Goal: Information Seeking & Learning: Learn about a topic

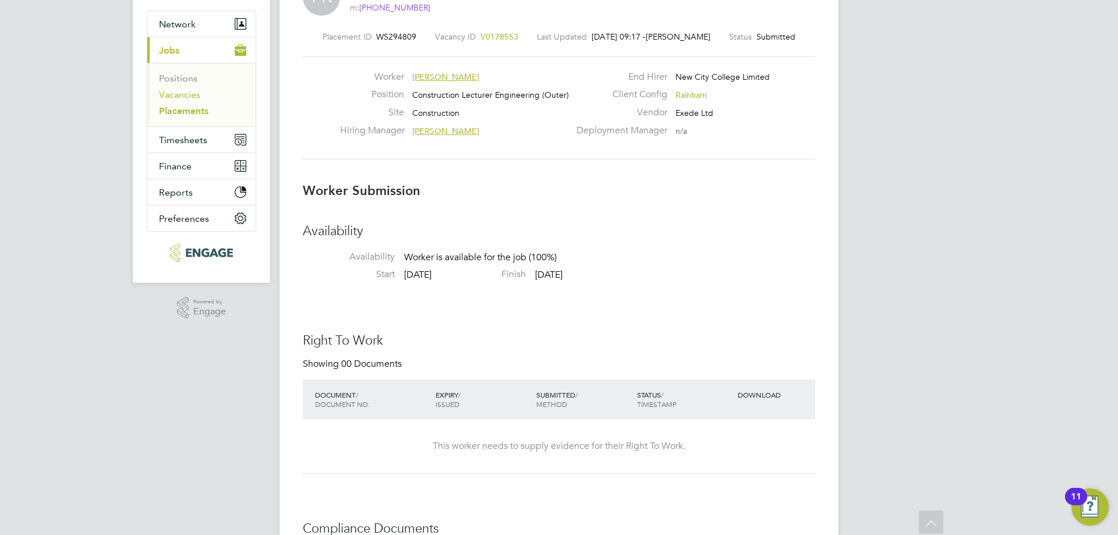
click at [186, 96] on link "Vacancies" at bounding box center [179, 94] width 41 height 11
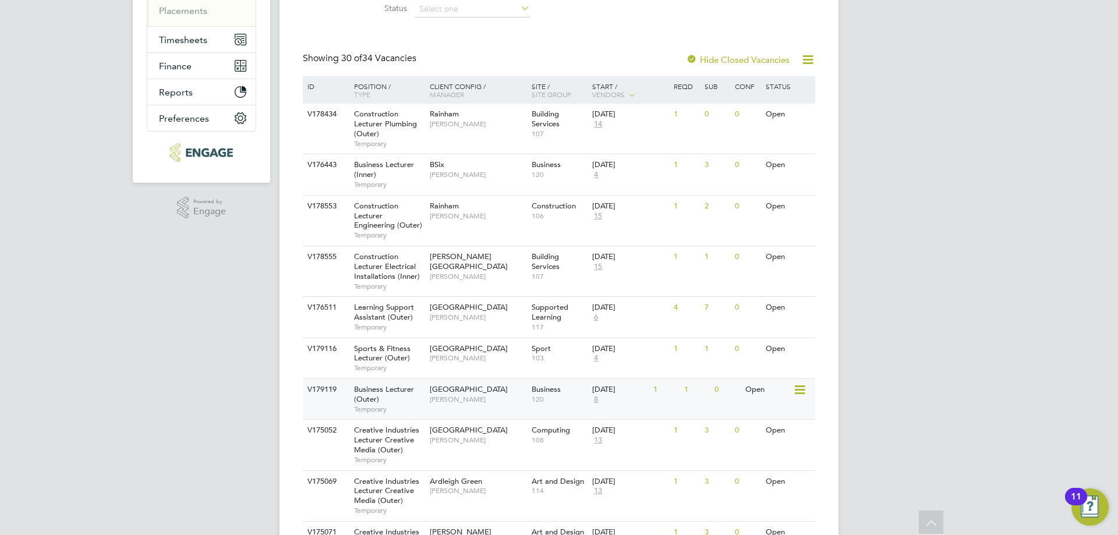
scroll to position [58, 0]
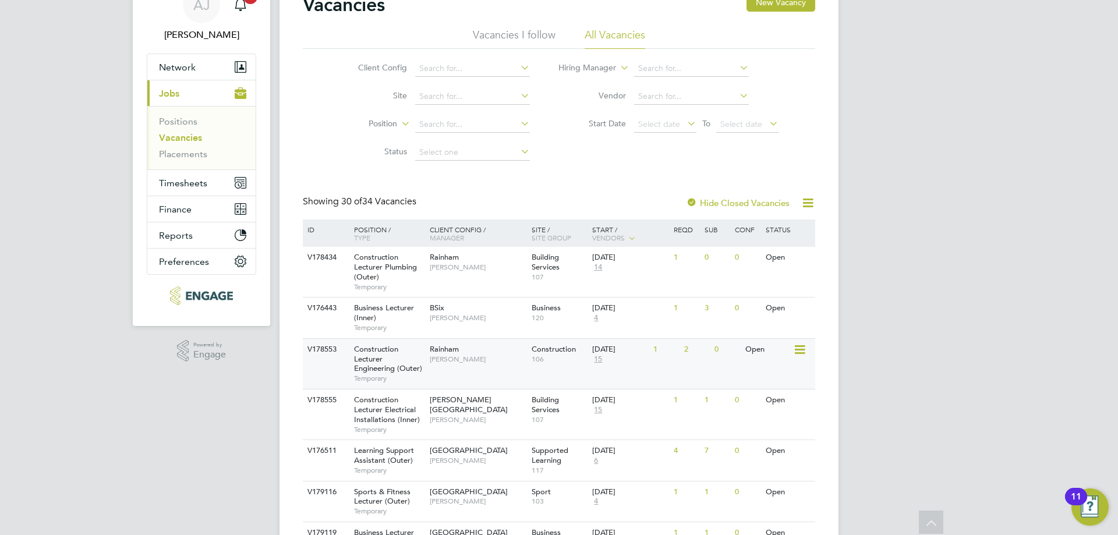
click at [390, 360] on div "Construction Lecturer Engineering (Outer) Temporary" at bounding box center [386, 364] width 82 height 50
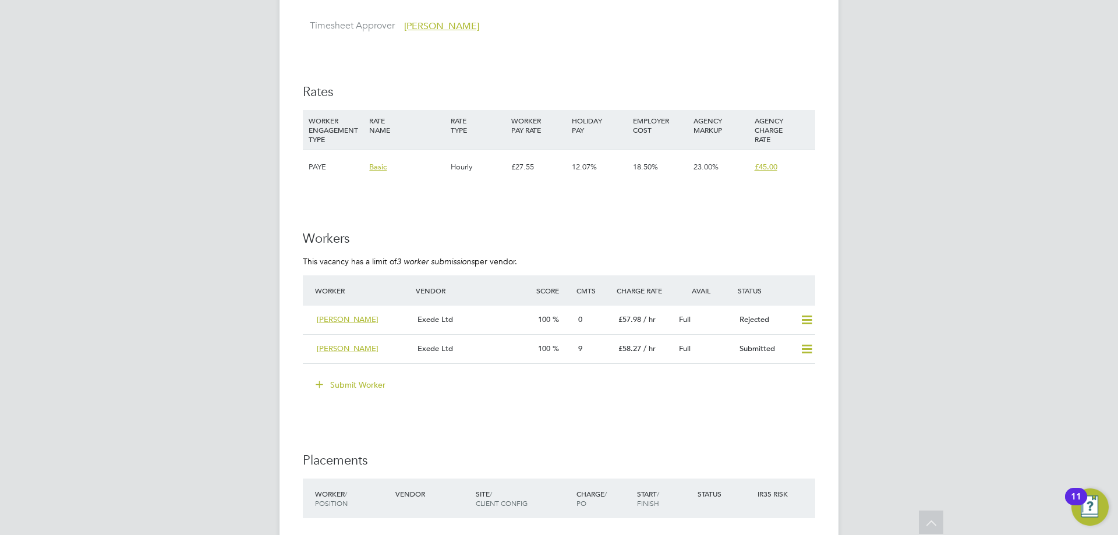
scroll to position [2039, 0]
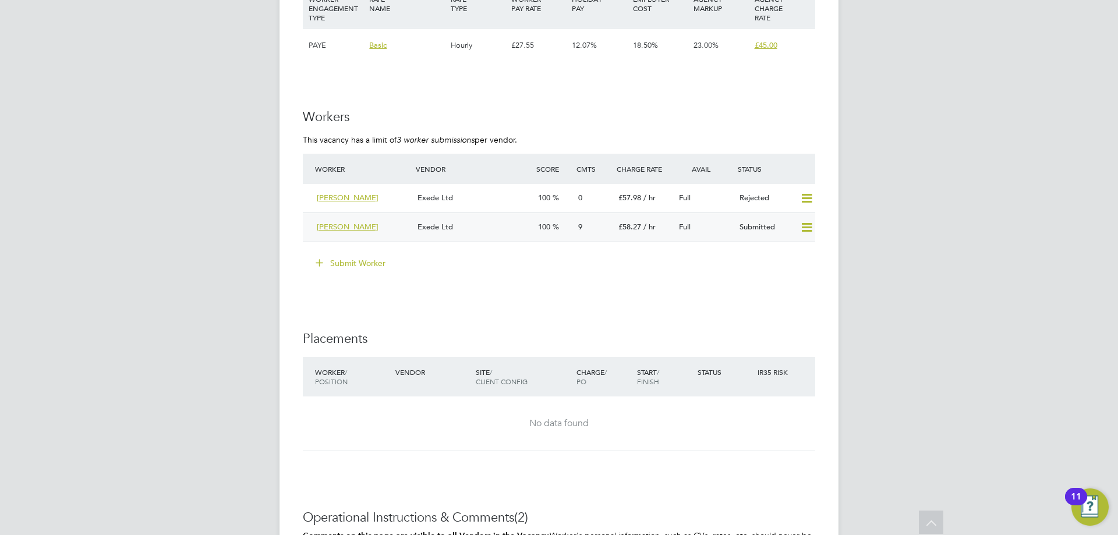
click at [471, 225] on div "Exede Ltd" at bounding box center [473, 227] width 121 height 19
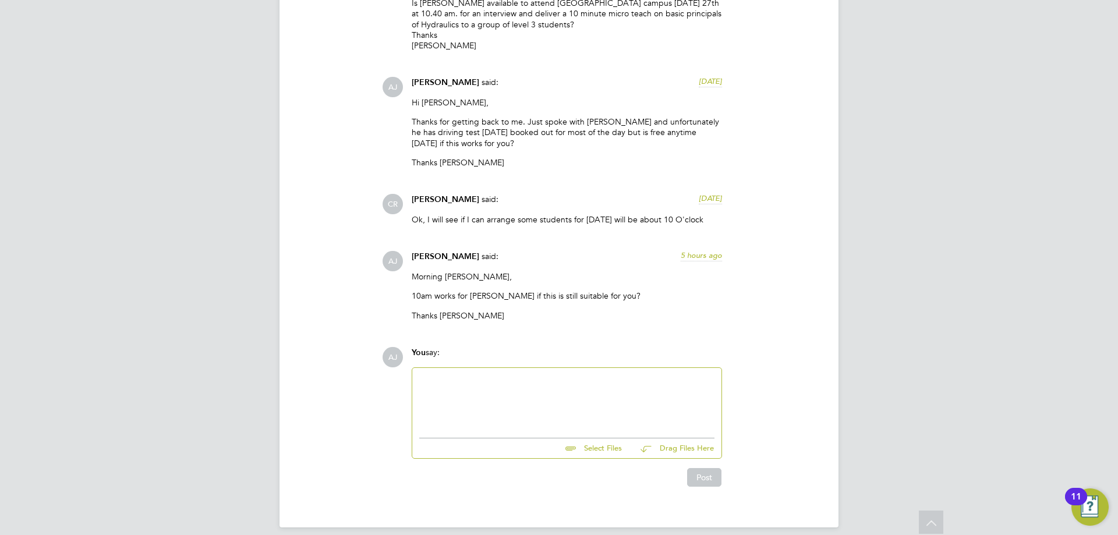
scroll to position [6, 6]
